Goal: Navigation & Orientation: Find specific page/section

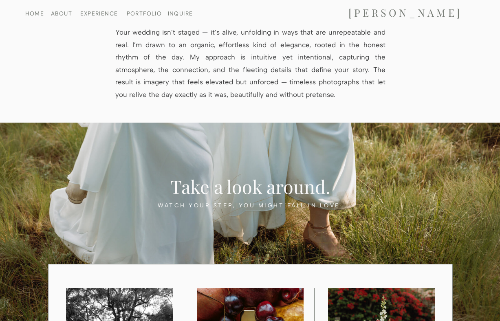
scroll to position [481, 0]
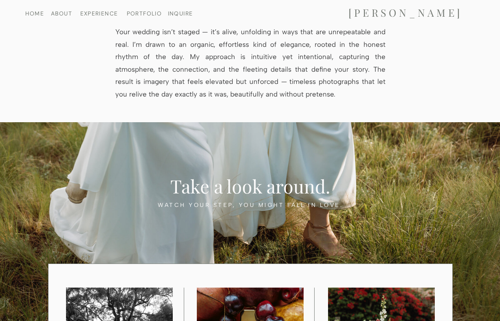
click at [153, 15] on nav "PORTFOLIO" at bounding box center [145, 13] width 42 height 5
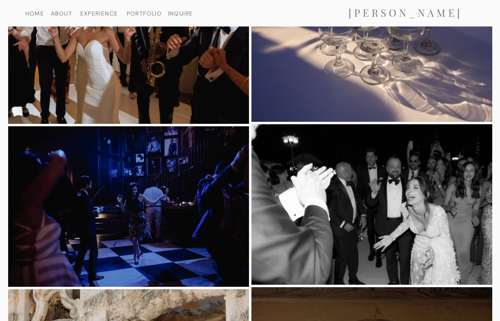
scroll to position [2122, 0]
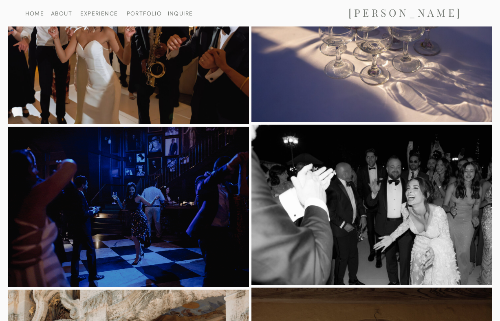
click at [183, 205] on img at bounding box center [128, 207] width 241 height 161
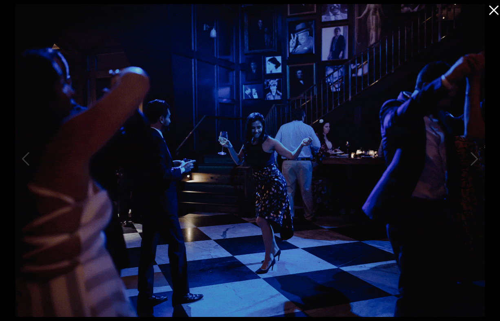
click at [495, 9] on icon at bounding box center [493, 10] width 9 height 9
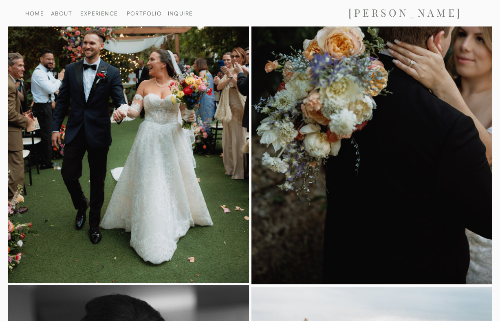
scroll to position [6546, 0]
